Goal: Task Accomplishment & Management: Manage account settings

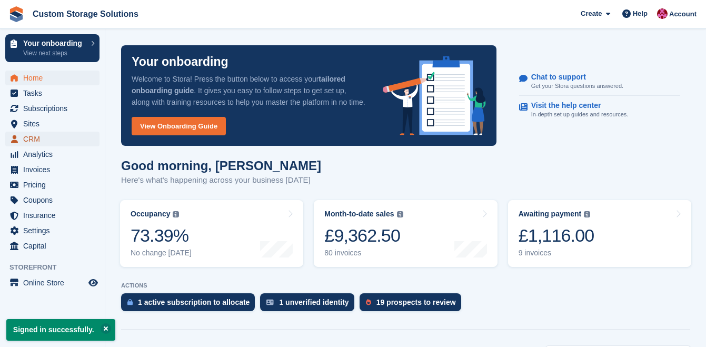
click at [31, 140] on span "CRM" at bounding box center [54, 139] width 63 height 15
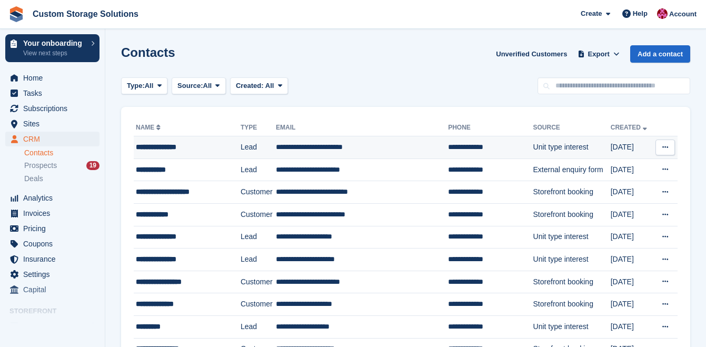
click at [186, 144] on div "**********" at bounding box center [183, 147] width 94 height 11
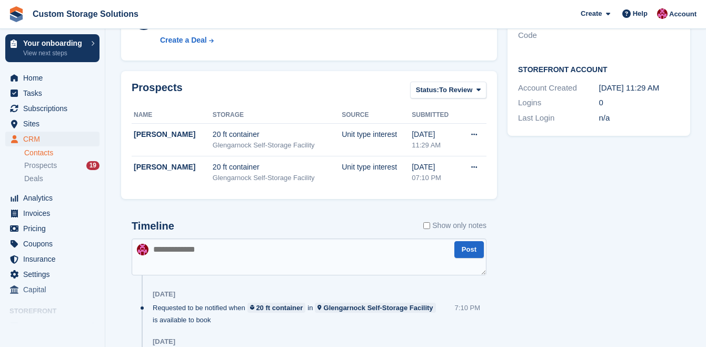
scroll to position [319, 0]
